Goal: Information Seeking & Learning: Learn about a topic

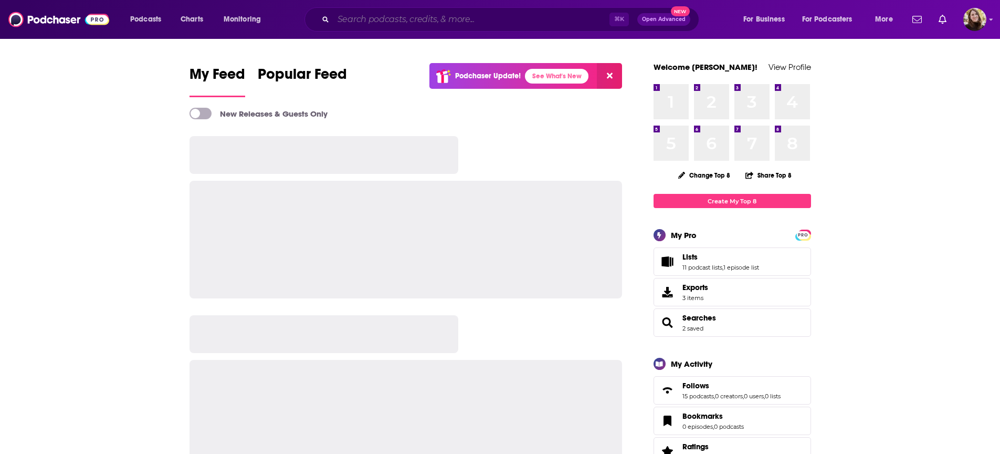
click at [515, 20] on input "Search podcasts, credits, & more..." at bounding box center [471, 19] width 276 height 17
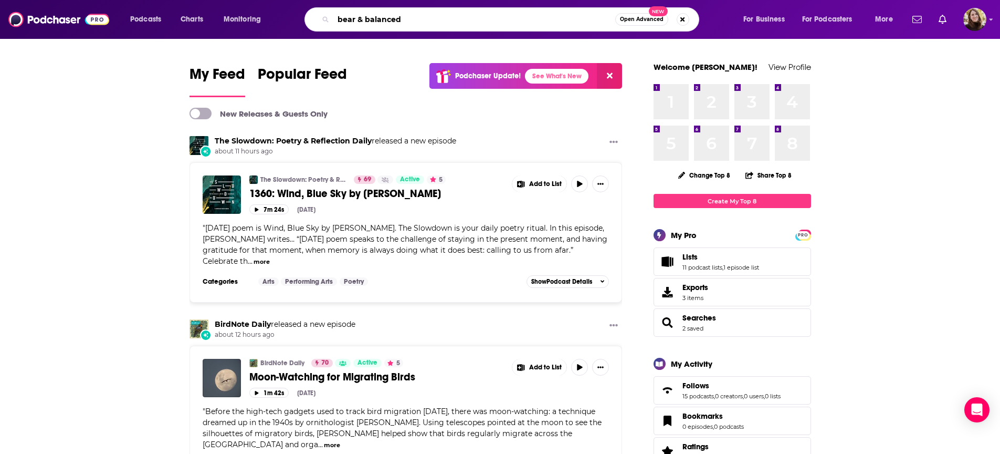
click at [398, 24] on input "bear & balanced" at bounding box center [474, 19] width 282 height 17
type input "bear & balanced"
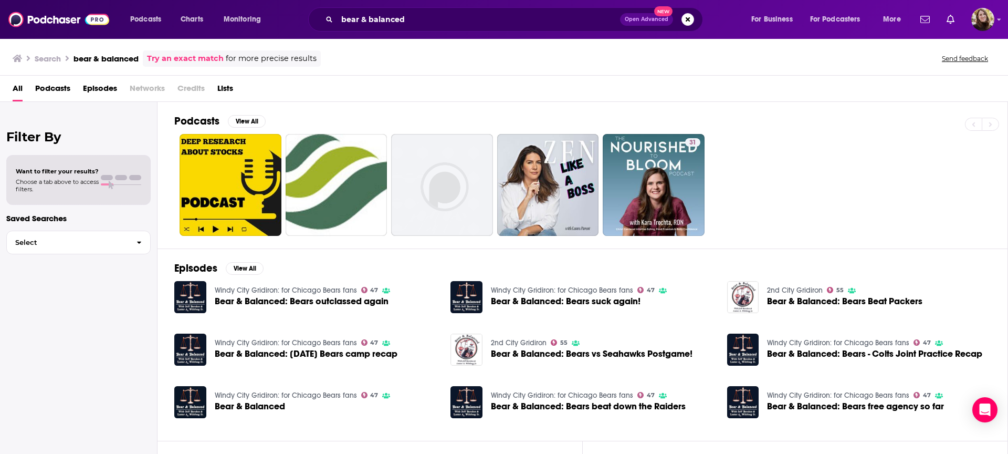
click at [285, 301] on span "Bear & Balanced: Bears outclassed again" at bounding box center [302, 301] width 174 height 9
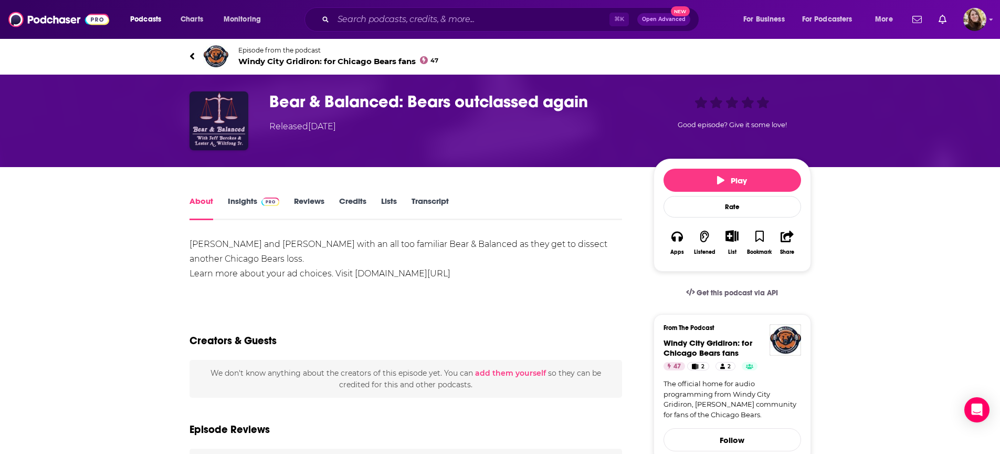
click at [222, 120] on img "Bear & Balanced: Bears outclassed again" at bounding box center [219, 120] width 59 height 59
click at [229, 141] on img "Bear & Balanced: Bears outclassed again" at bounding box center [219, 120] width 59 height 59
click at [284, 58] on span "Windy City Gridiron: for Chicago Bears fans 47" at bounding box center [338, 61] width 201 height 10
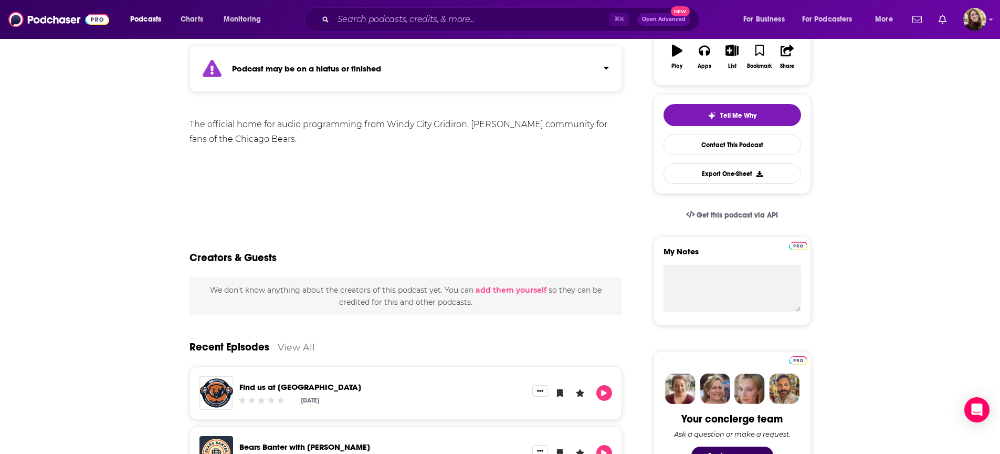
scroll to position [411, 0]
